Goal: Contribute content: Add original content to the website for others to see

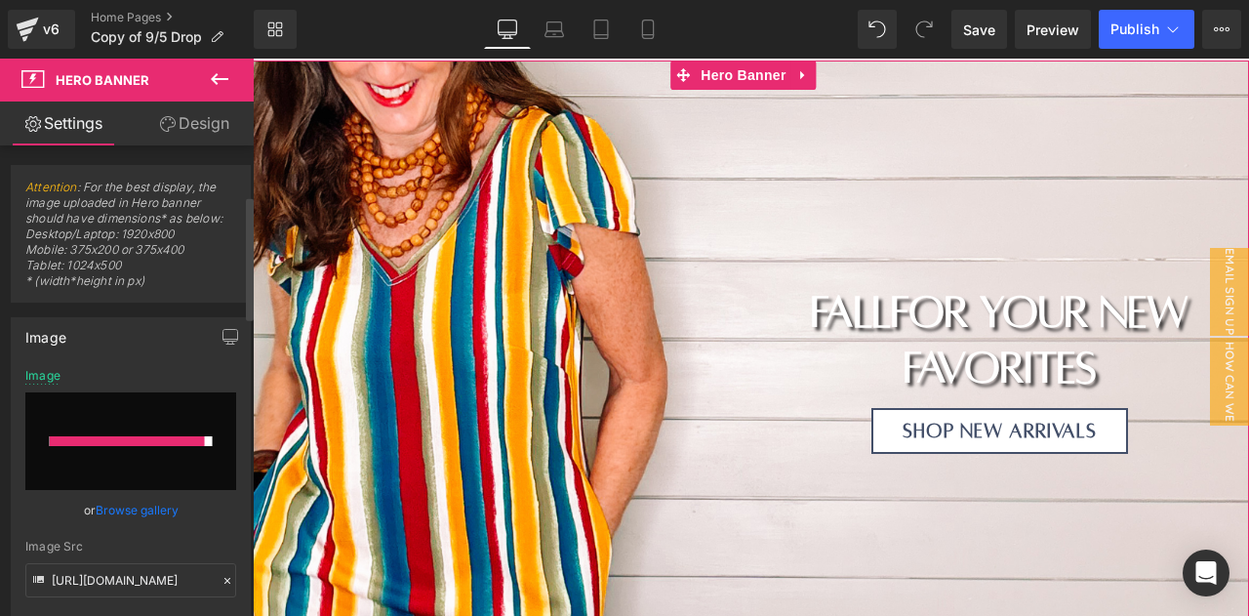
scroll to position [188, 0]
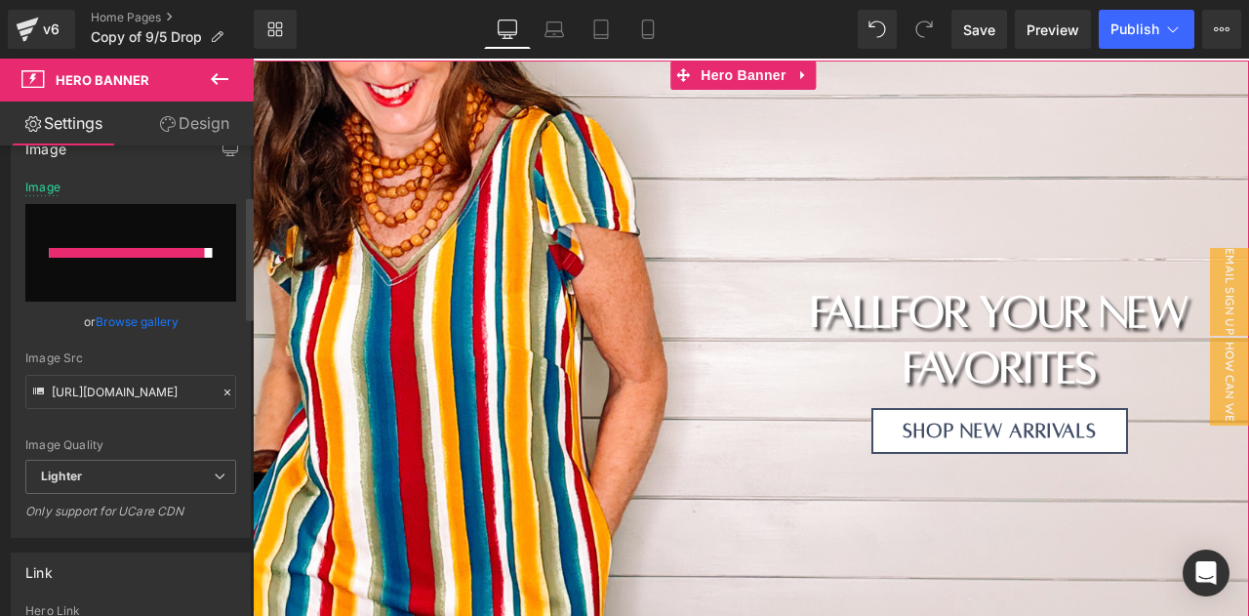
click at [131, 320] on link "Browse gallery" at bounding box center [137, 321] width 83 height 34
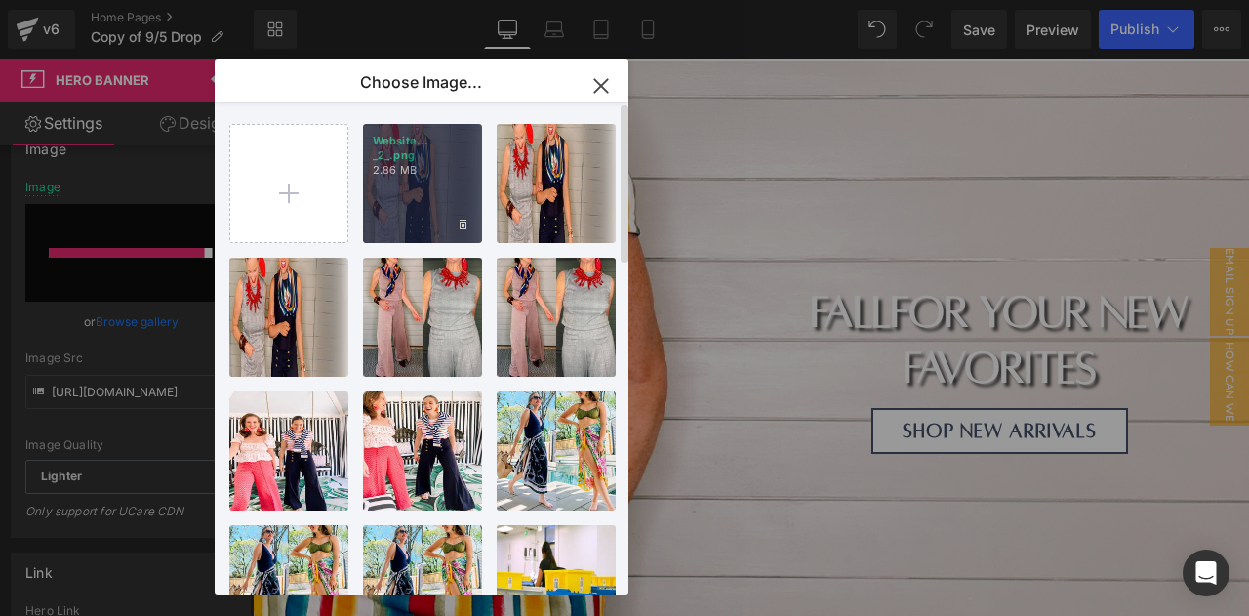
click at [401, 206] on div "Website... _2_.png 2.86 MB" at bounding box center [422, 183] width 119 height 119
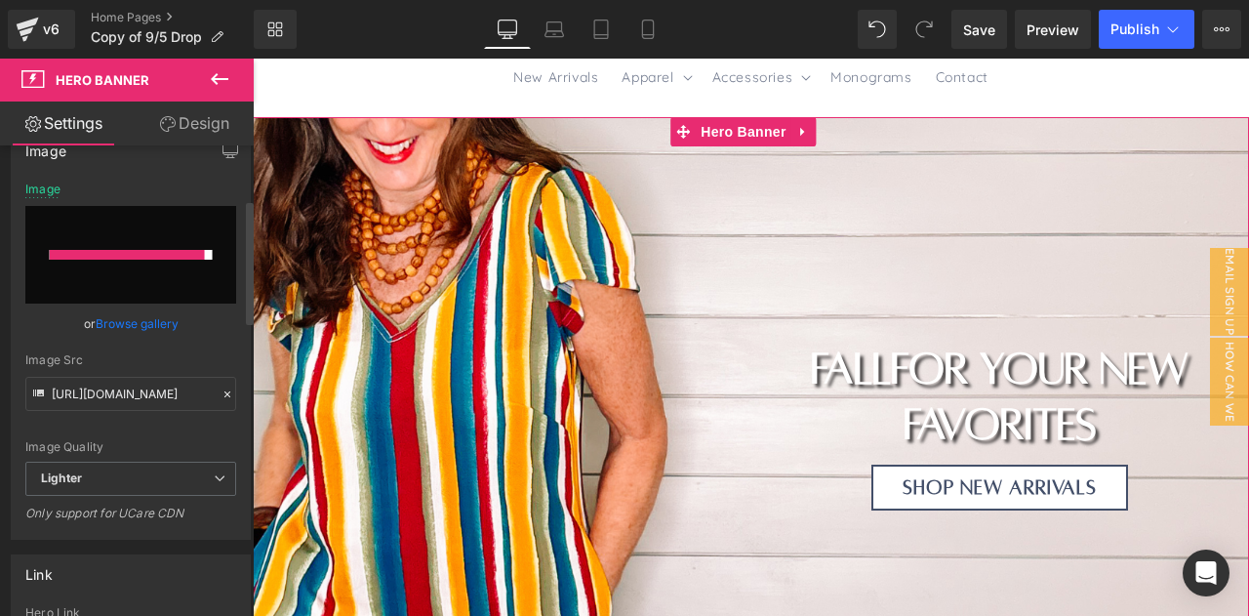
scroll to position [184, 0]
click at [203, 249] on input "file" at bounding box center [130, 257] width 211 height 98
type input "C:\fakepath\Website Headers (2).png"
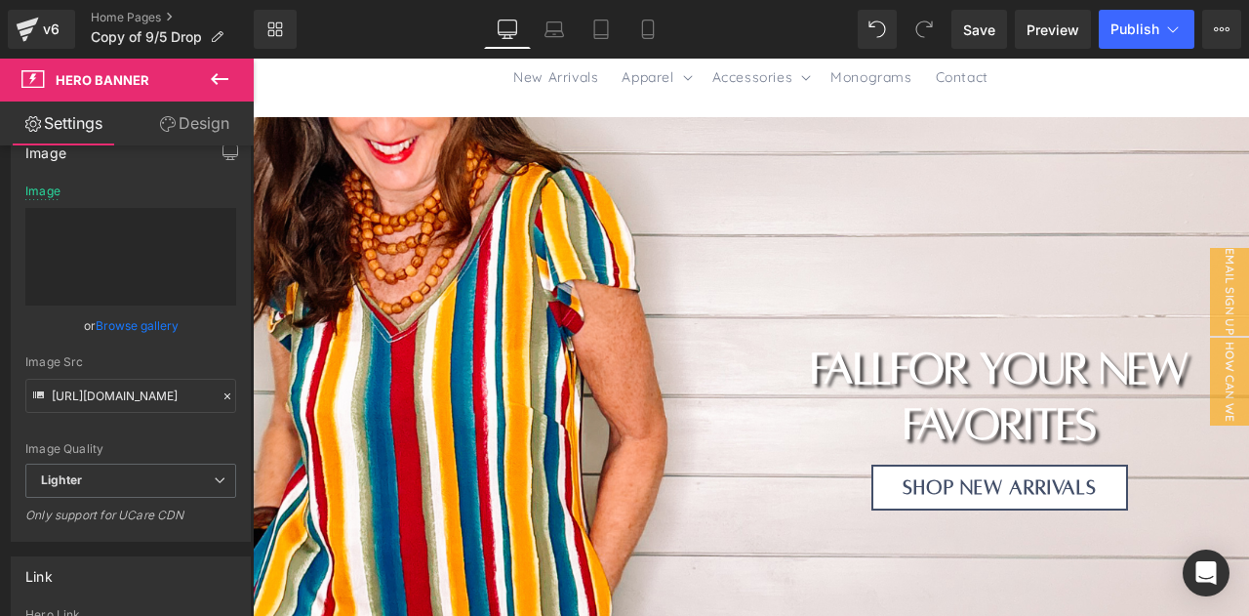
type input "[URL][DOMAIN_NAME]"
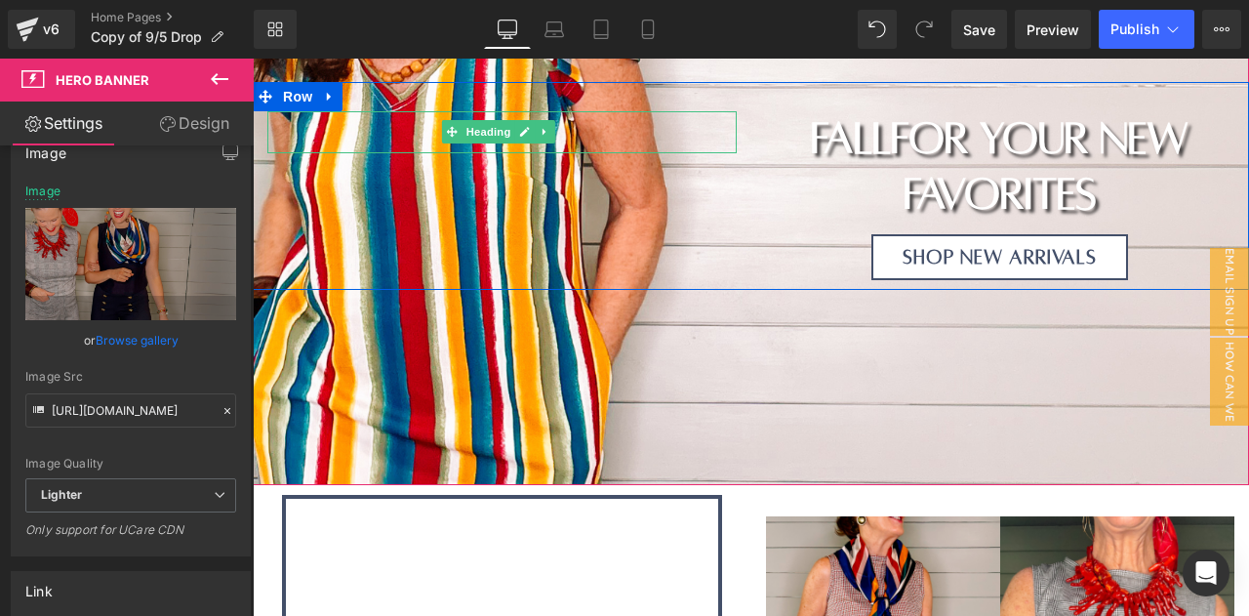
scroll to position [393, 0]
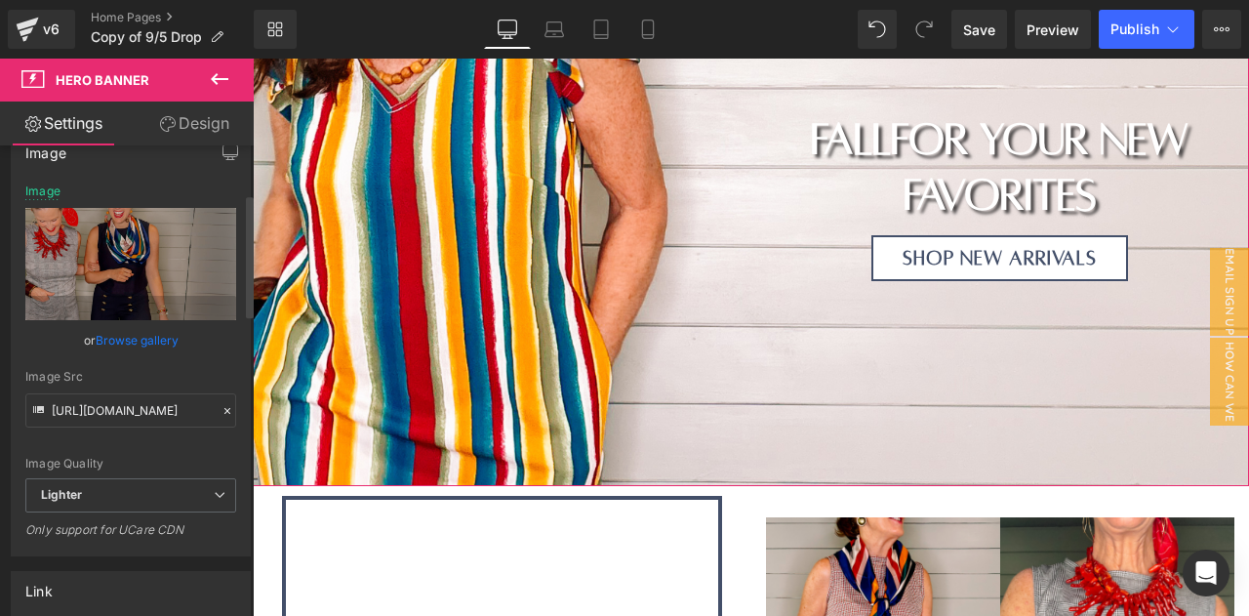
click at [188, 362] on div "Image Quality Lighter Lightest Lighter Lighter Lightest Only support for UCare …" at bounding box center [130, 331] width 211 height 294
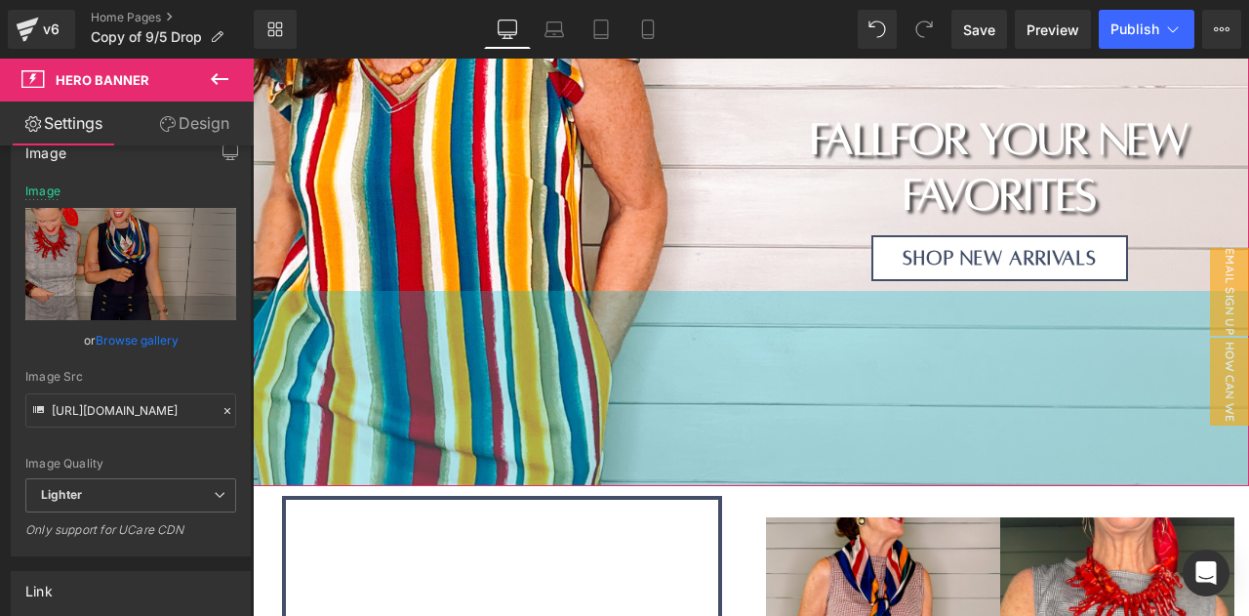
click at [315, 388] on div "Heading Heading fall for your new favorites Heading Shop New Arrivals Button Ro…" at bounding box center [751, 187] width 996 height 598
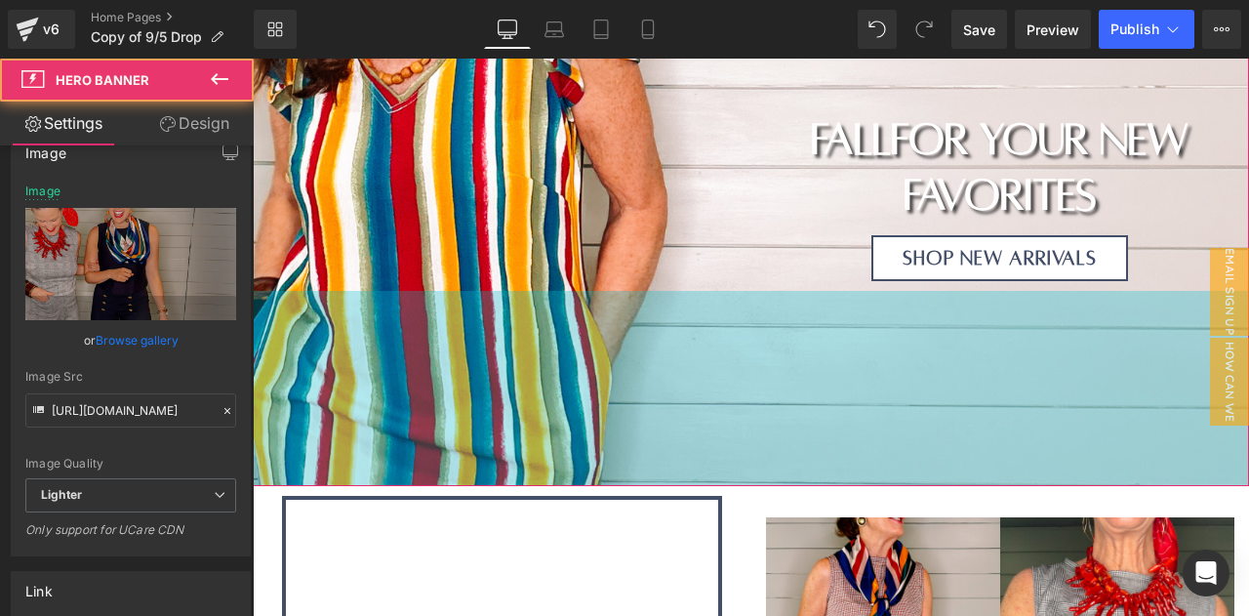
click at [362, 160] on h1 at bounding box center [501, 175] width 469 height 42
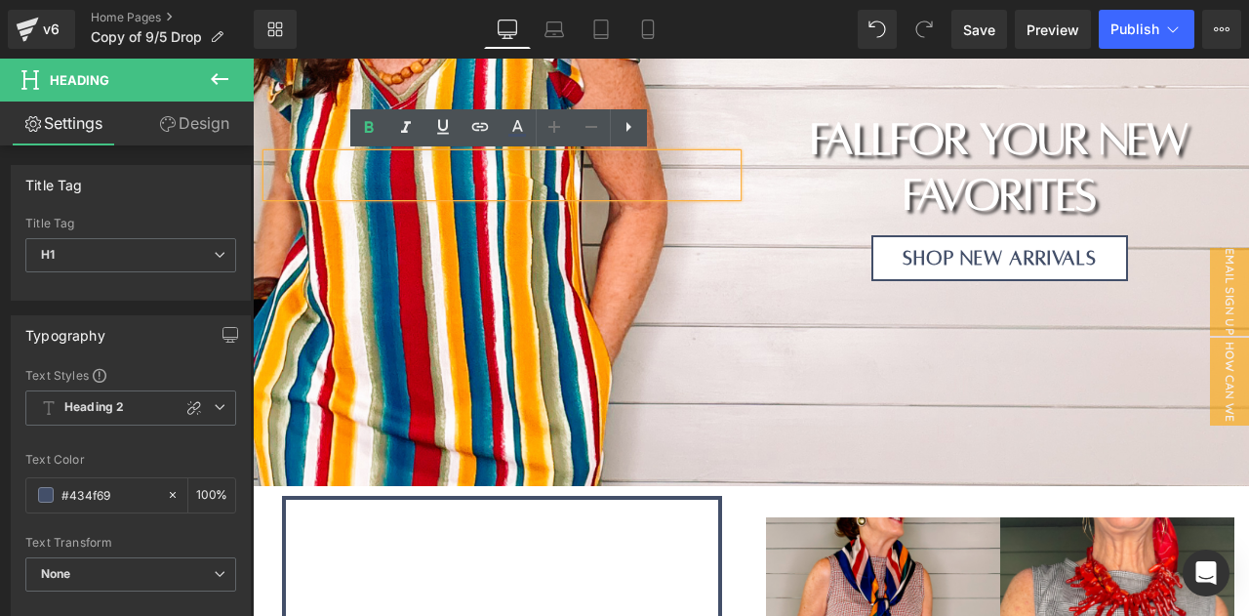
click at [366, 305] on div at bounding box center [751, 187] width 996 height 598
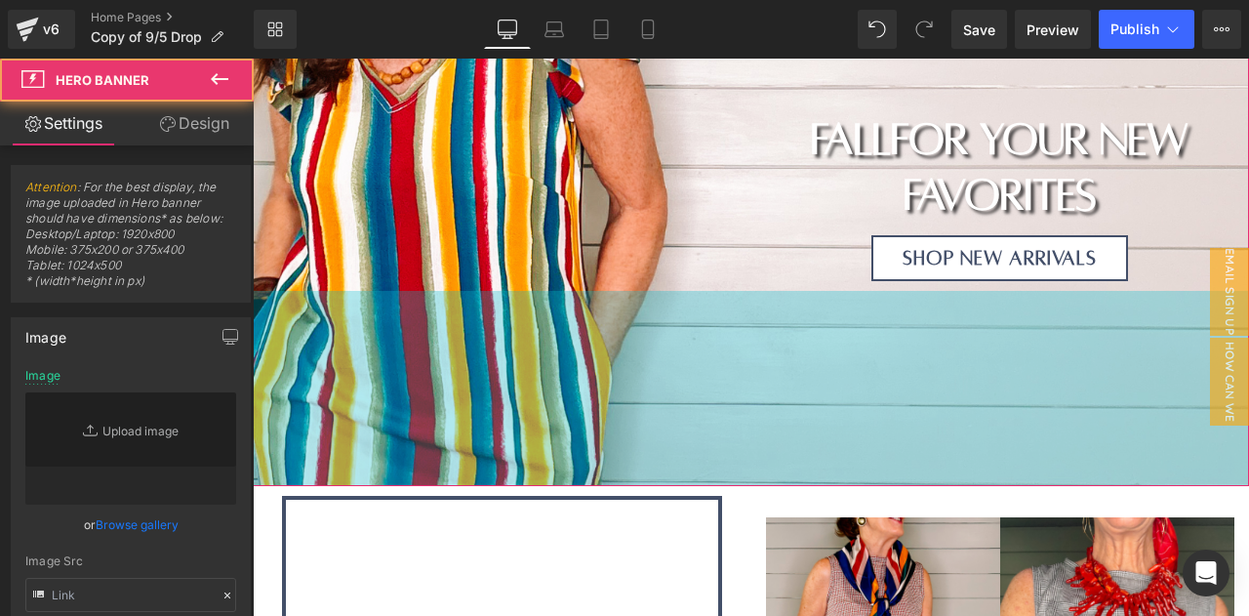
type input "[URL][DOMAIN_NAME]"
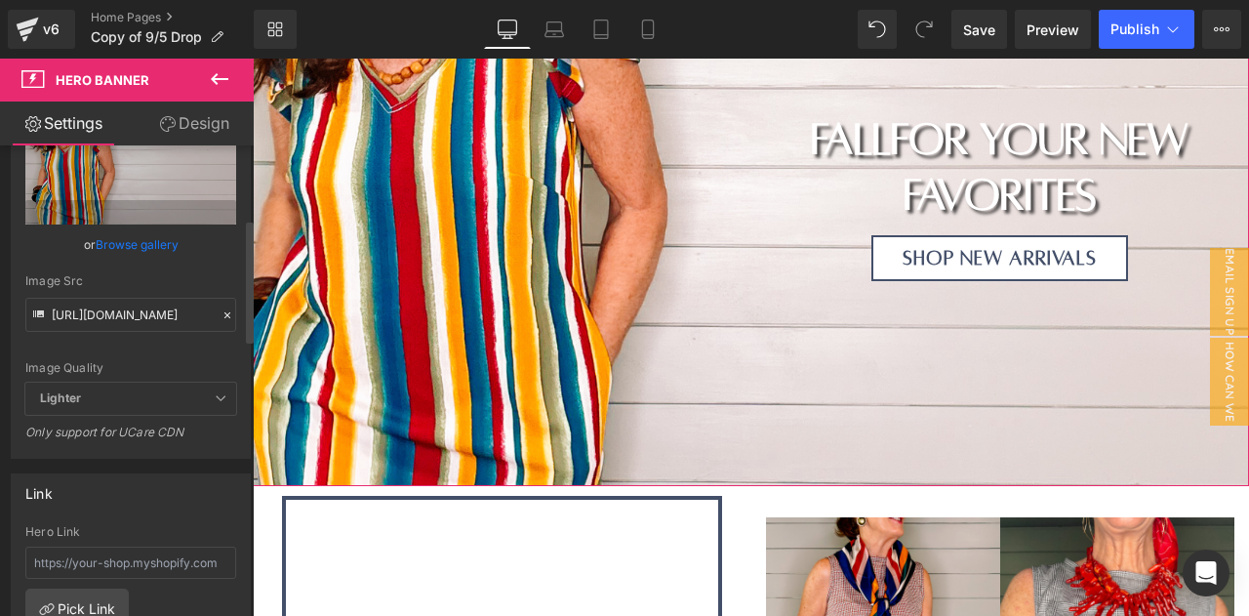
scroll to position [281, 0]
click at [220, 313] on icon at bounding box center [227, 314] width 14 height 14
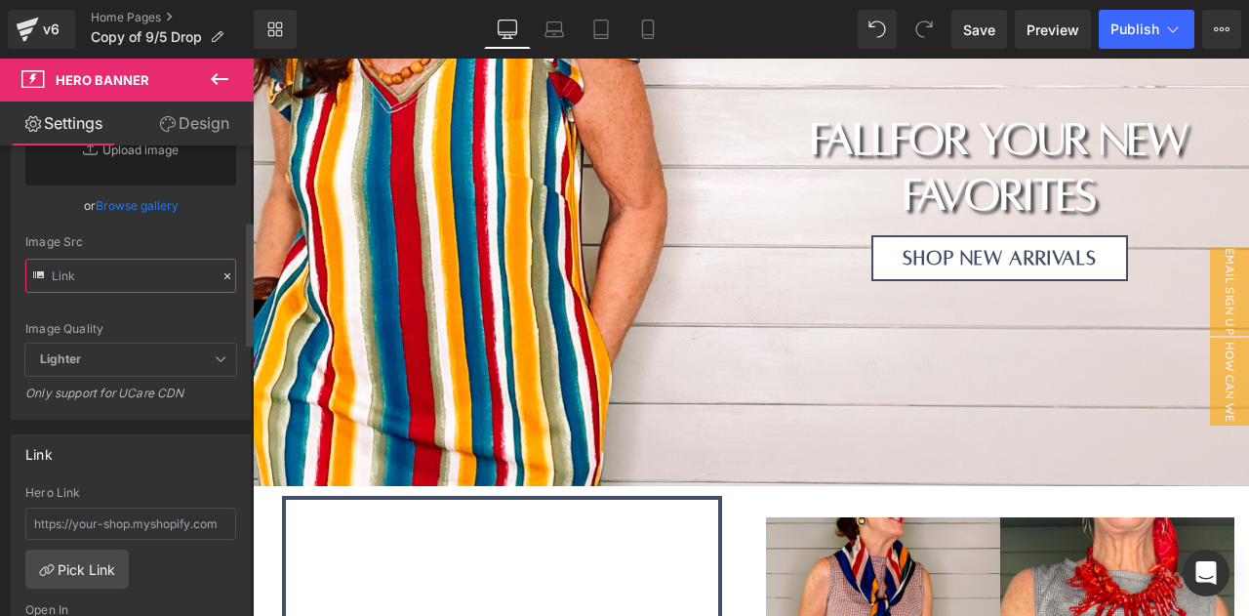
click at [104, 272] on input "text" at bounding box center [130, 275] width 211 height 34
paste input "[URL][DOMAIN_NAME]"
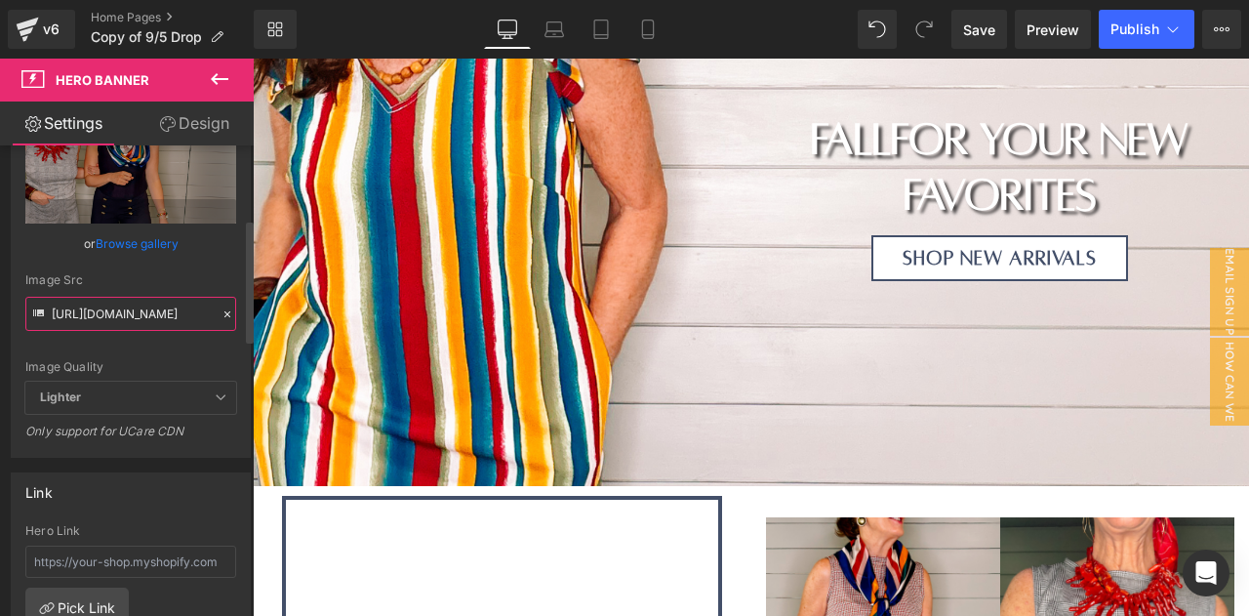
type input "[URL][DOMAIN_NAME]"
click at [18, 257] on div "[URL][DOMAIN_NAME] Image Replace Image Upload image or Browse gallery Image Src…" at bounding box center [131, 272] width 238 height 369
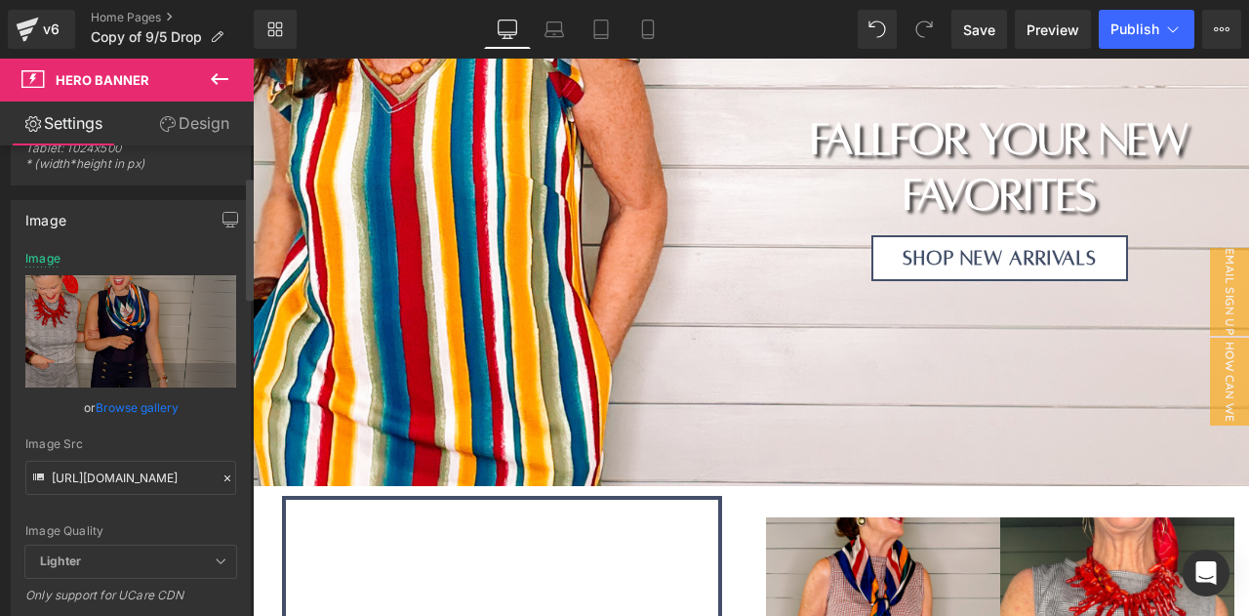
scroll to position [0, 0]
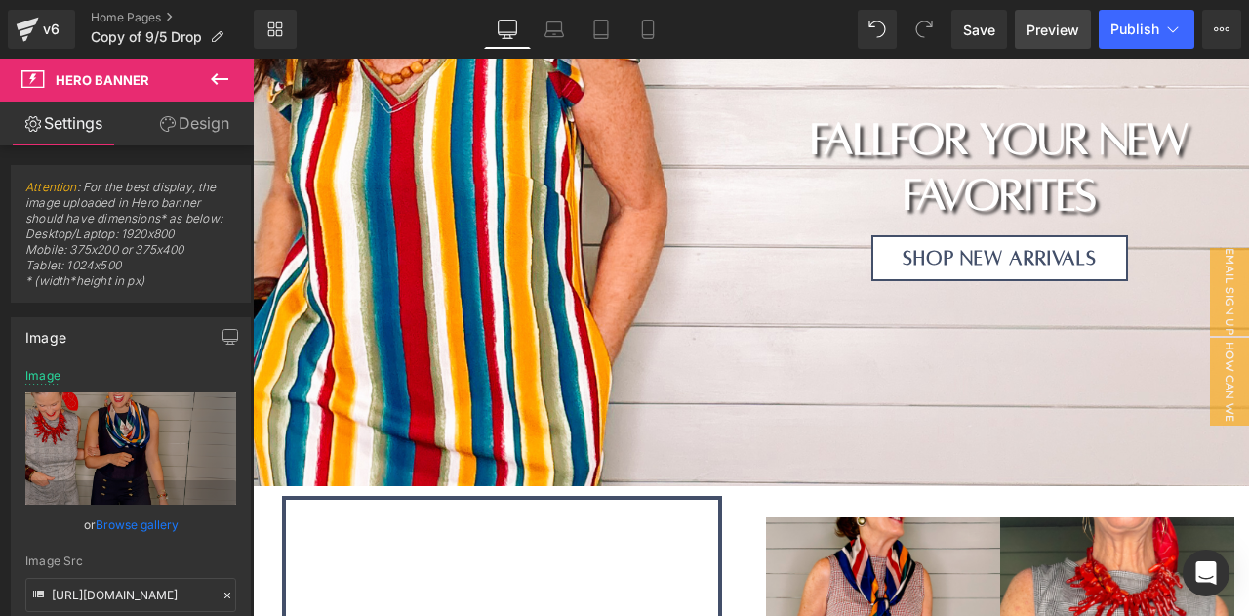
click at [1042, 34] on span "Preview" at bounding box center [1052, 30] width 53 height 20
click at [1139, 40] on button "Publish" at bounding box center [1146, 29] width 96 height 39
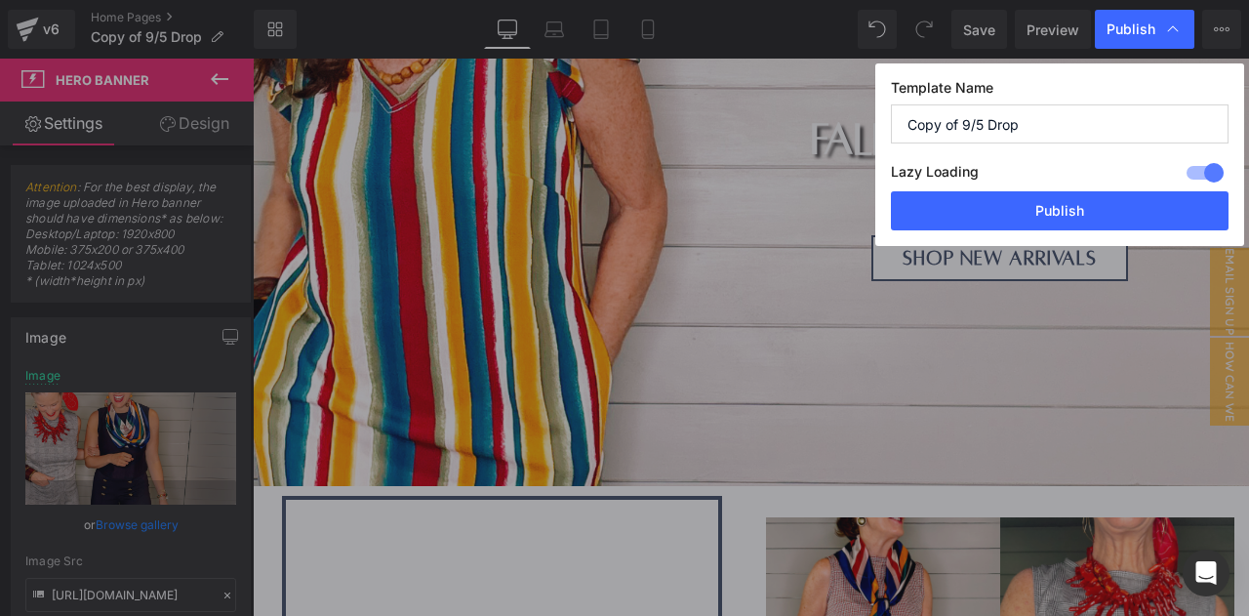
click at [992, 119] on input "Copy of 9/5 Drop" at bounding box center [1060, 123] width 338 height 39
click at [976, 122] on input "Copy of 9/5 Drop" at bounding box center [1060, 123] width 338 height 39
click at [990, 112] on input "Copy of 9/5 Drop" at bounding box center [1060, 123] width 338 height 39
click at [986, 118] on input "Copy of 9/5 Drop" at bounding box center [1060, 123] width 338 height 39
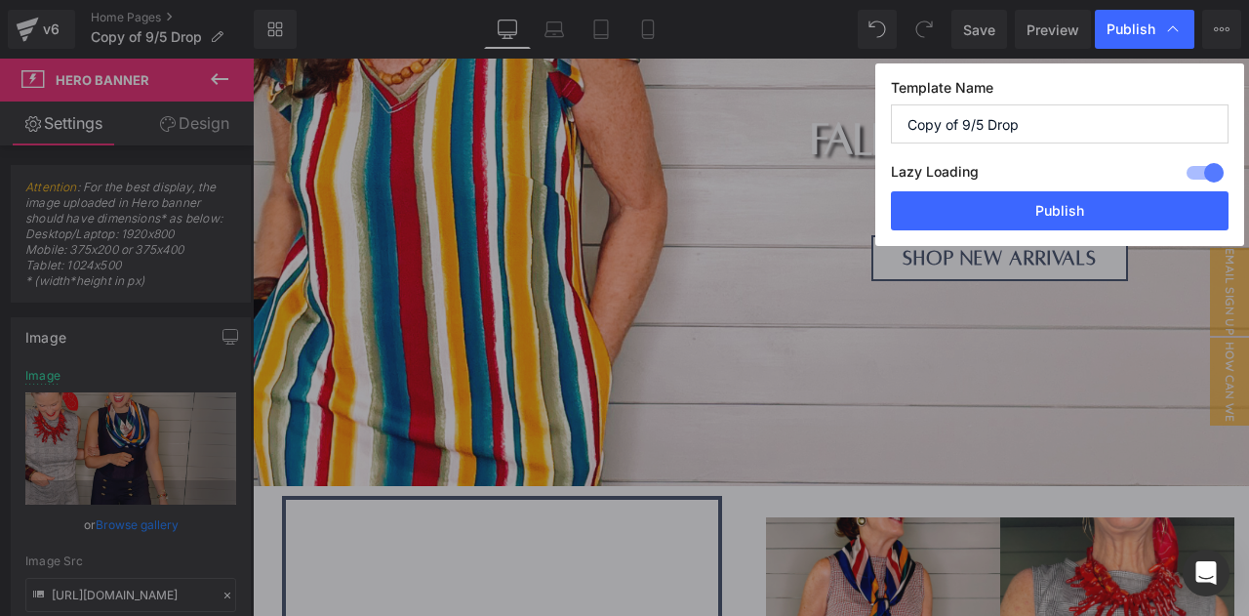
drag, startPoint x: 985, startPoint y: 122, endPoint x: 883, endPoint y: 112, distance: 102.9
click at [883, 112] on div "Template Name Copy of 9/5 Drop Lazy Loading Build Upgrade plan to unlock Lazy l…" at bounding box center [1059, 154] width 369 height 182
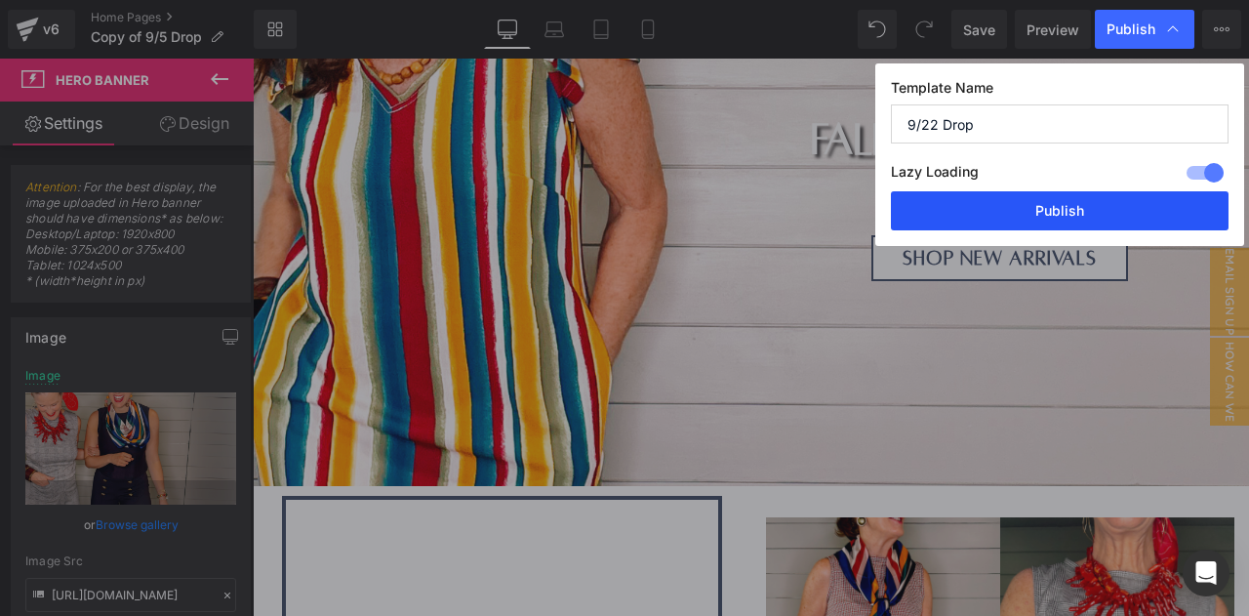
type input "9/22 Drop"
click at [977, 208] on button "Publish" at bounding box center [1060, 210] width 338 height 39
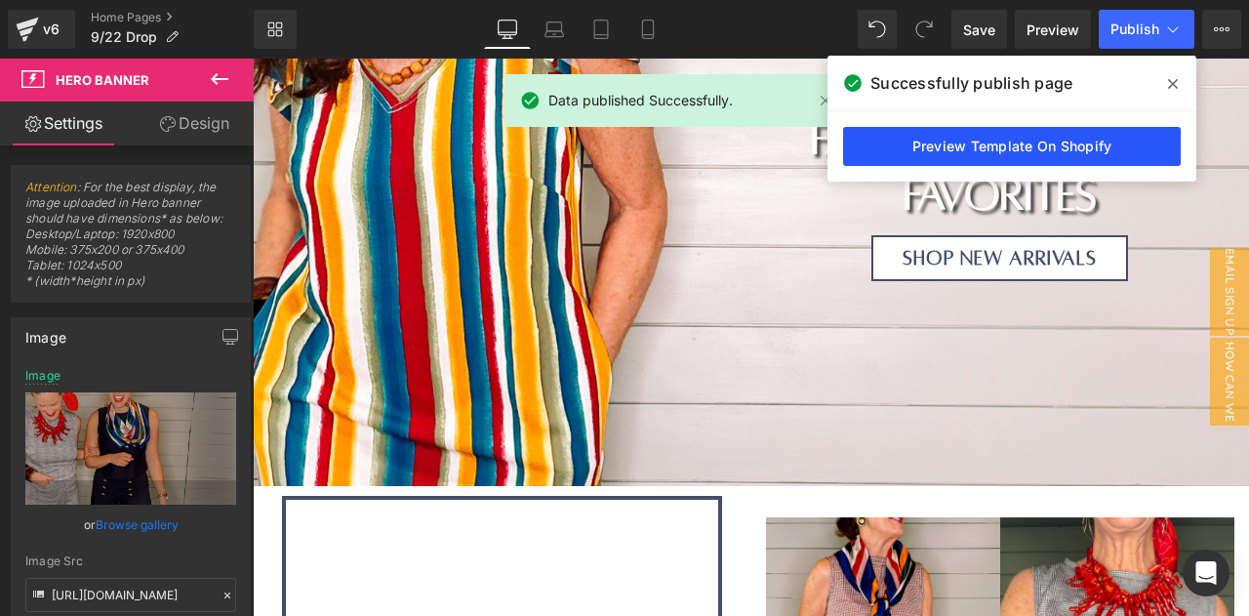
click at [1055, 144] on link "Preview Template On Shopify" at bounding box center [1012, 146] width 338 height 39
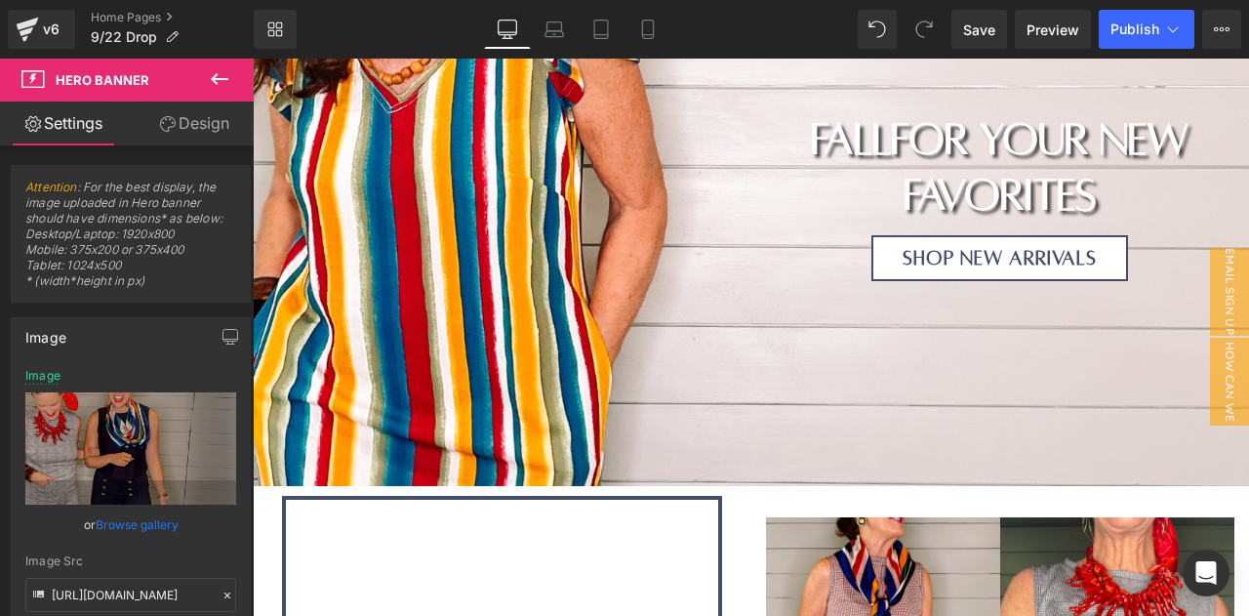
click at [218, 79] on icon at bounding box center [220, 79] width 18 height 12
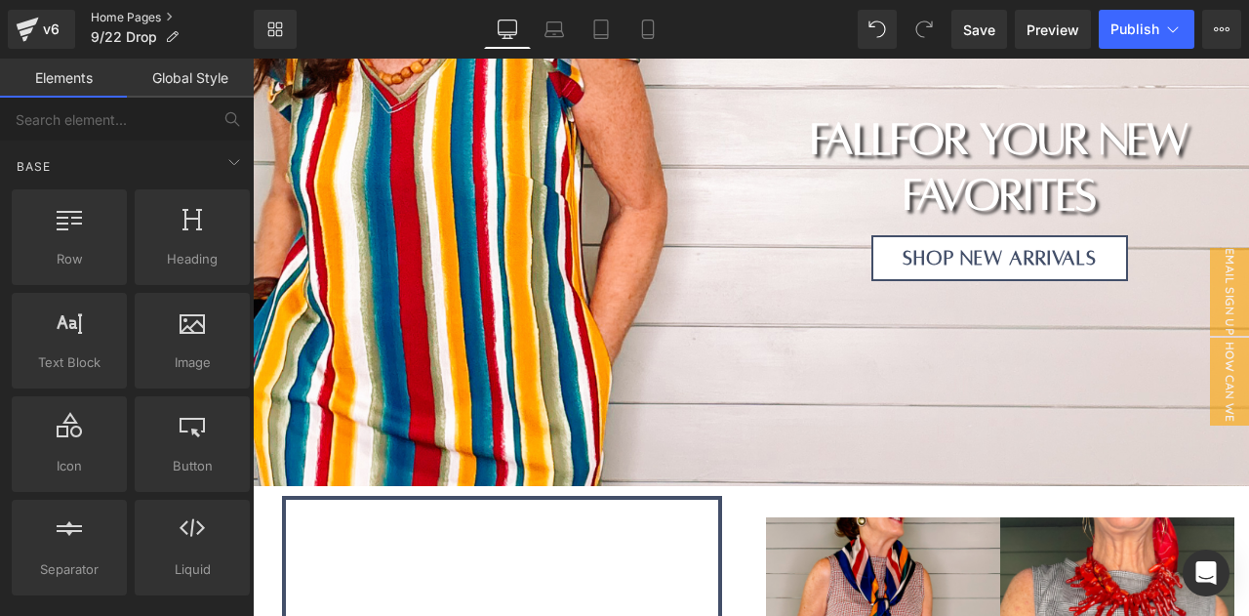
click at [135, 19] on link "Home Pages" at bounding box center [172, 18] width 163 height 16
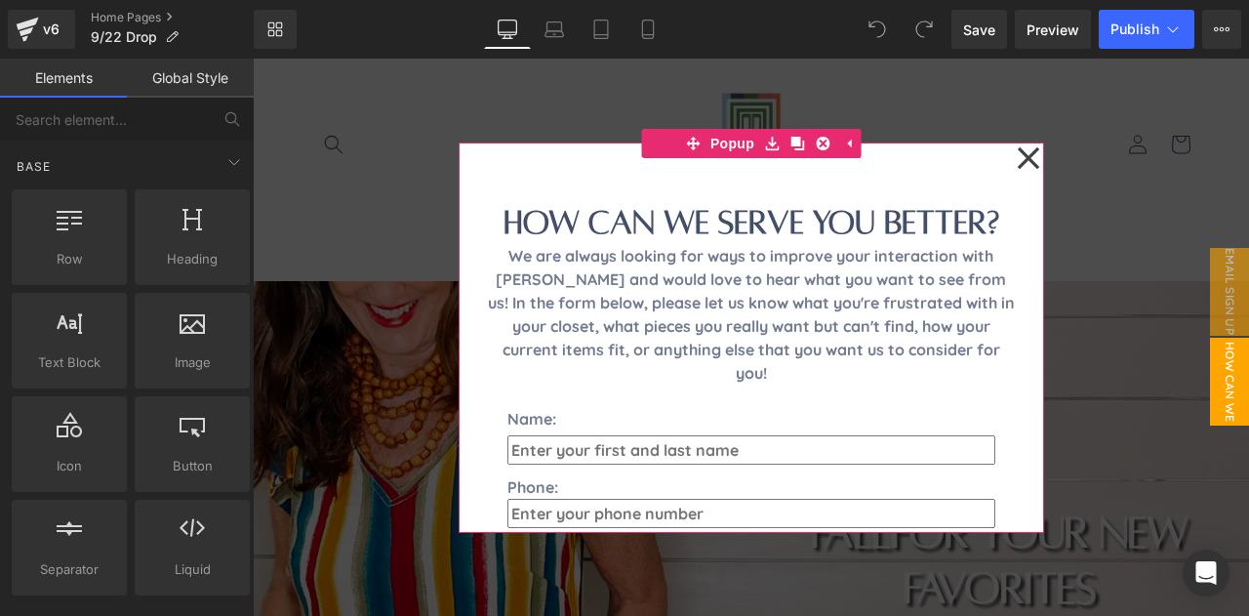
click at [1016, 163] on icon at bounding box center [1026, 156] width 21 height 21
